Goal: Find specific page/section: Find specific page/section

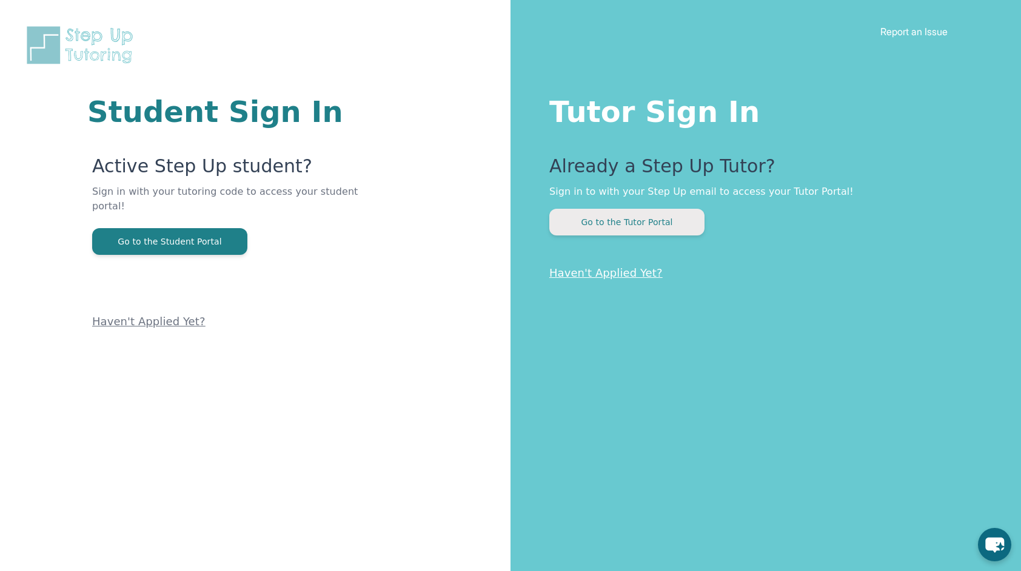
click at [612, 226] on button "Go to the Tutor Portal" at bounding box center [627, 222] width 155 height 27
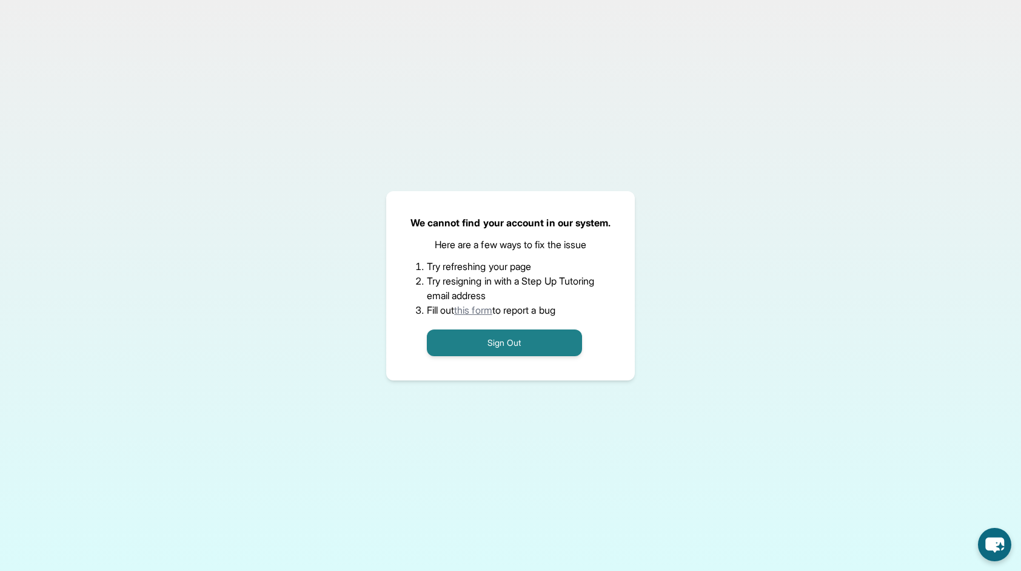
click at [483, 308] on link "this form" at bounding box center [473, 310] width 38 height 12
